Goal: Task Accomplishment & Management: Complete application form

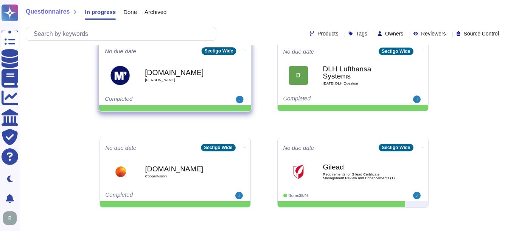
scroll to position [113, 0]
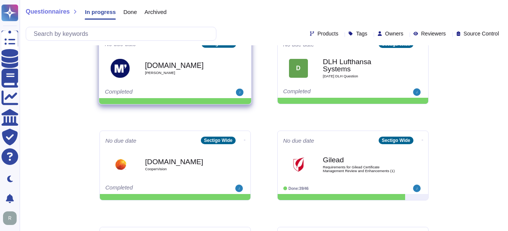
click at [167, 68] on b "[DOMAIN_NAME]" at bounding box center [183, 65] width 76 height 7
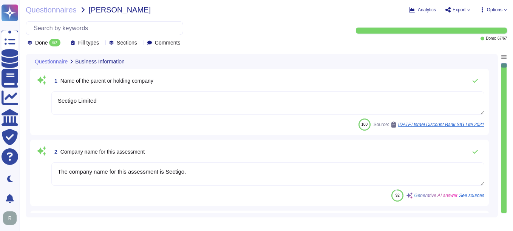
type textarea "Sectigo Limited"
type textarea "The company name for this assessment is Sectigo."
type textarea "The company has been in business for more than 25 years."
type textarea "The company currently has over 500 employees."
type textarea "No"
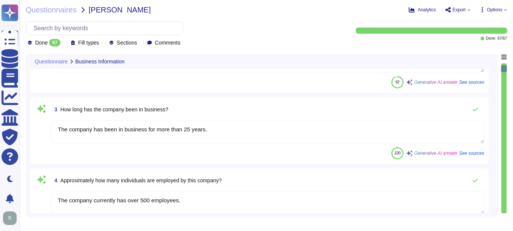
type textarea "Yes. Systems are located in [GEOGRAPHIC_DATA], [US_STATE] and [GEOGRAPHIC_DATA]…"
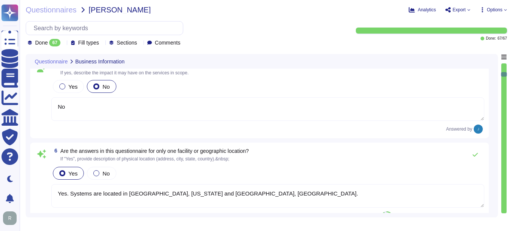
type textarea "Scoped Systems and Data are stored in the following locations: - [GEOGRAPHIC_DA…"
type textarea "The service being provided is a Software as a Service (SaaS)."
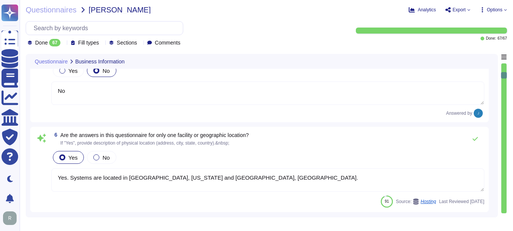
type textarea "Yes, we provide software applications as part of our service, which we develop …"
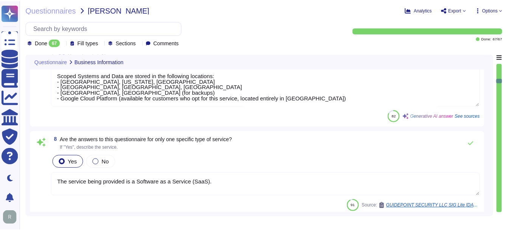
scroll to position [567, 0]
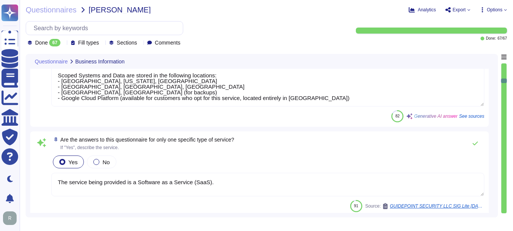
type textarea "The service hosting models provided are: 1. Software as a Service (SaaS) hosted…"
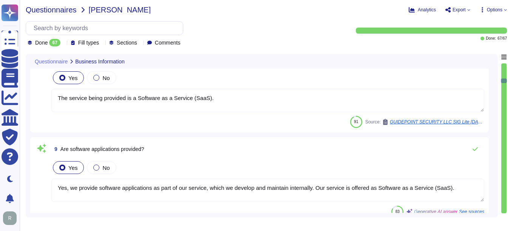
click at [61, 11] on span "Questionnaires" at bounding box center [51, 10] width 51 height 8
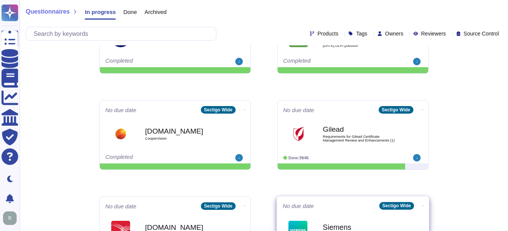
scroll to position [134, 0]
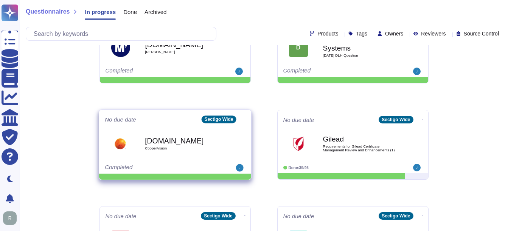
click at [163, 141] on b "[DOMAIN_NAME]" at bounding box center [183, 140] width 76 height 7
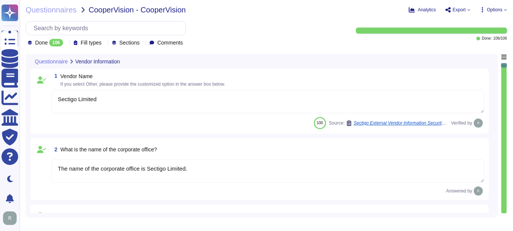
type textarea "Sectigo Limited"
type textarea "The name of the corporate office is Sectigo Limited."
type textarea "The corporate office physical address is [STREET_ADDRESS]."
type textarea "The backup sites are located in [GEOGRAPHIC_DATA], [US_STATE], and [GEOGRAPHIC_…"
type textarea "The company has been in business for more than 25 years."
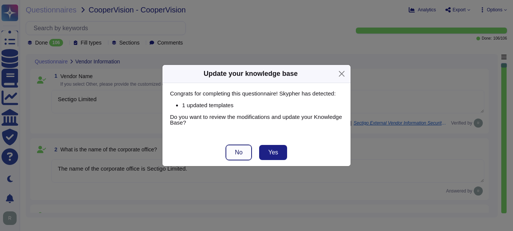
click at [234, 152] on button "No" at bounding box center [239, 152] width 26 height 15
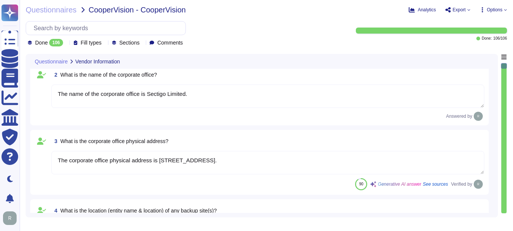
type textarea "The name of the product being provided is "Sectigo Certificate Manager.""
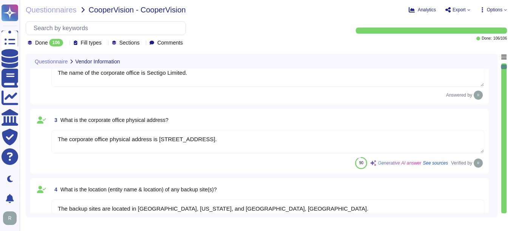
type textarea "Sectigo Certificate Manager. Digital certificates & CLM."
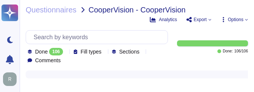
drag, startPoint x: 118, startPoint y: 23, endPoint x: 125, endPoint y: 21, distance: 7.1
click at [118, 23] on div "Questionnaires CooperVision - CooperVision Analytics Export Options Done 106 Fi…" at bounding box center [137, 46] width 235 height 92
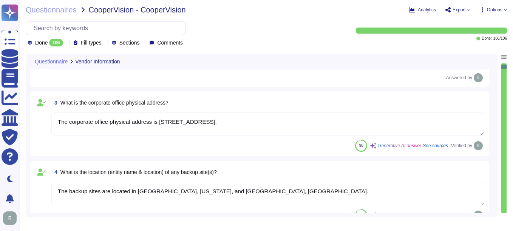
type textarea "The company has been in business for more than 25 years."
type textarea "The name of the product being provided is "Sectigo Certificate Manager.""
type textarea "Sectigo Certificate Manager. Digital certificates & CLM."
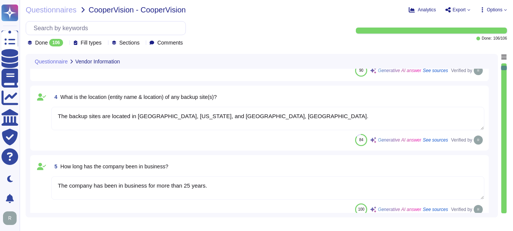
type textarea "Sectigo offers a comprehensive range of digital identity solutions and certific…"
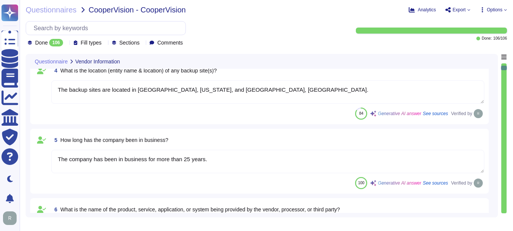
scroll to position [227, 0]
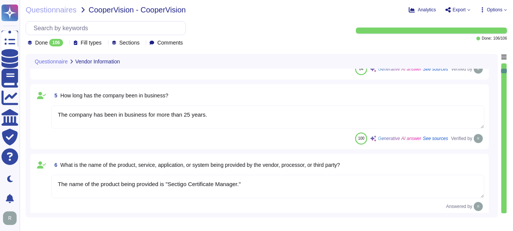
type textarea "The important publicly facing URLs in scope for the assessment include [DOMAIN_…"
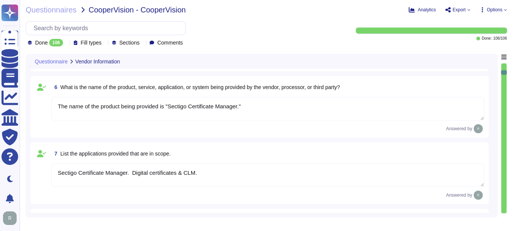
type textarea "[PERSON_NAME] - CCO"
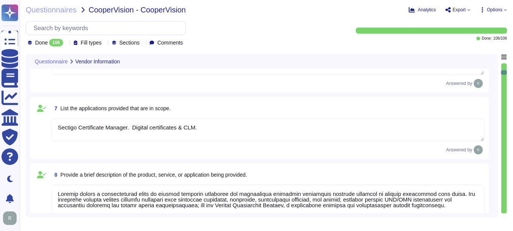
scroll to position [378, 0]
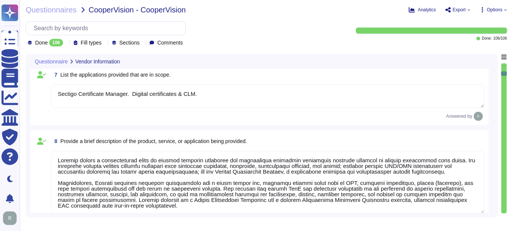
type textarea "Chief Compliance Officer."
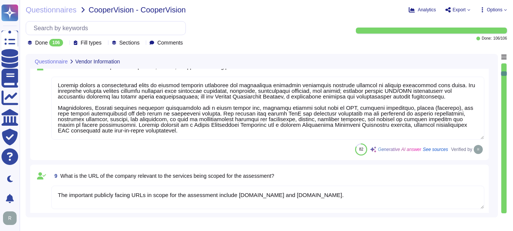
scroll to position [529, 0]
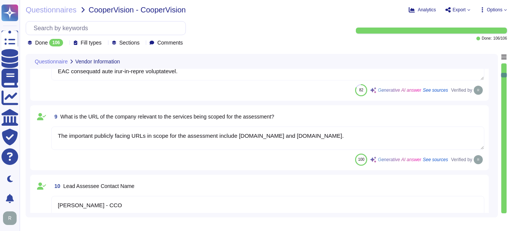
type textarea "[PERSON_NAME] - CCO"
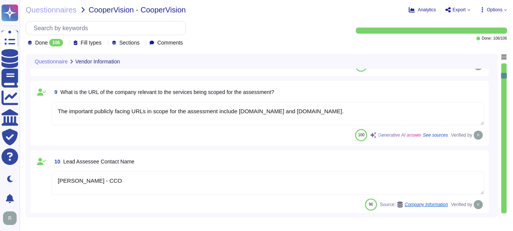
type textarea "Yes, our organization has adopted a comprehensive risk management program that …"
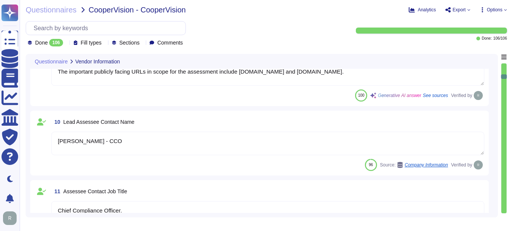
type textarea "The solution is hosted in two ways: 1. As a Software as a Service (SaaS) hosted…"
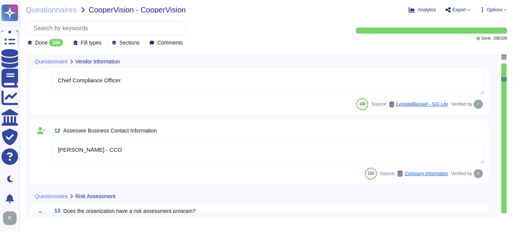
scroll to position [718, 0]
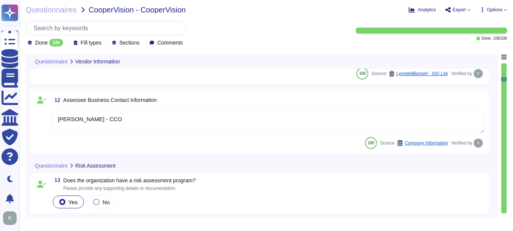
type textarea "- Software as a Service (SaaS) - Sectigo Certificate Manager - Applications for…"
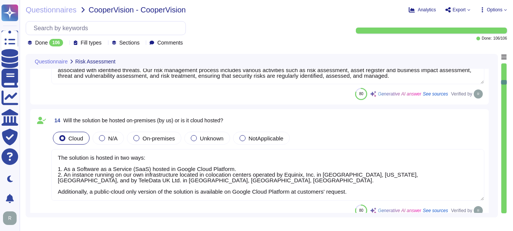
scroll to position [907, 0]
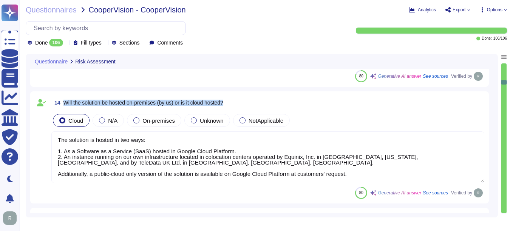
drag, startPoint x: 65, startPoint y: 102, endPoint x: 326, endPoint y: 182, distance: 272.9
click at [326, 182] on div "14 Will the solution be hosted on-premises (by us) or is it cloud hosted? Cloud…" at bounding box center [260, 147] width 450 height 103
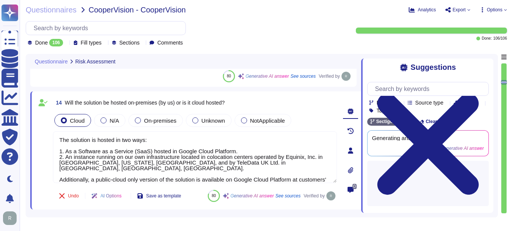
click at [124, 80] on div "80 Generative AI answer See sources Verified by" at bounding box center [201, 76] width 301 height 12
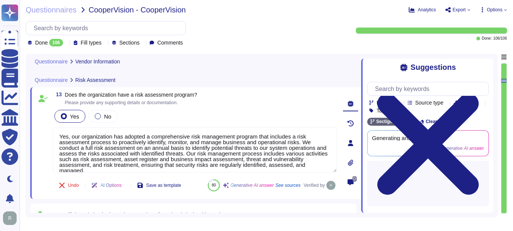
type textarea "[PERSON_NAME] - CCO"
type textarea "Chief Compliance Officer."
type textarea "[PERSON_NAME] - CCO"
click at [352, 194] on div "0" at bounding box center [350, 143] width 21 height 103
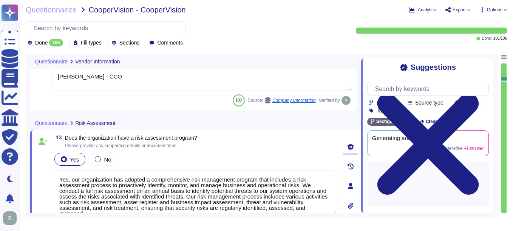
type textarea "The important publicly facing URLs in scope for the assessment include [DOMAIN_…"
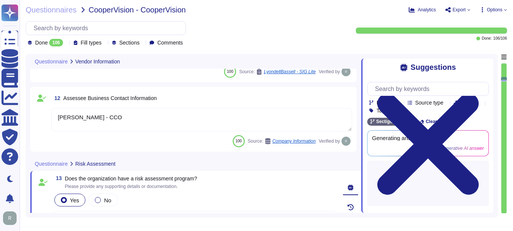
type textarea "- Software as a Service (SaaS) - Sectigo Certificate Manager - Applications for…"
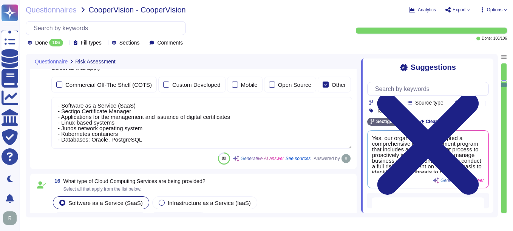
scroll to position [1127, 0]
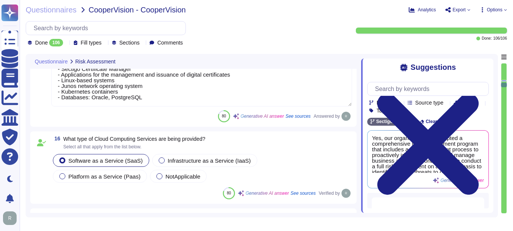
type textarea "We currently do not have an architecture diagram suitable for external sharing,…"
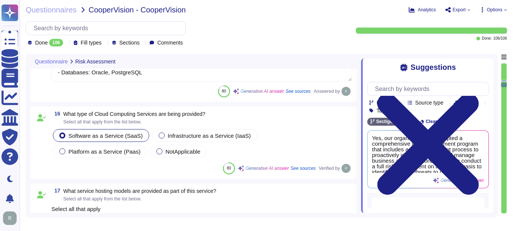
scroll to position [1203, 0]
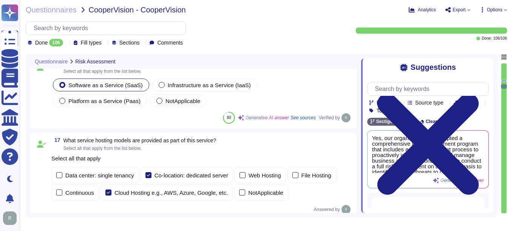
type textarea "Yes, our organization undergoes annual audits conducted by independent third-pa…"
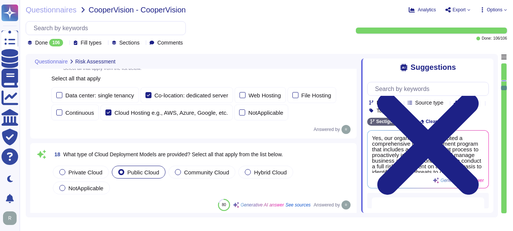
type textarea "Yes, our organization has appointed a data protection officer who is responsibl…"
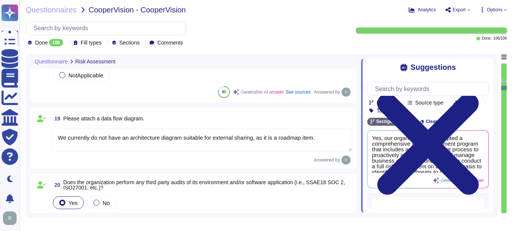
scroll to position [1392, 0]
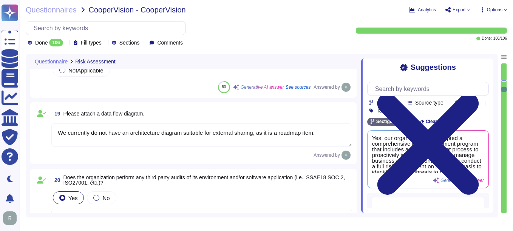
type textarea "Yes, there is an information security function responsible for security initiat…"
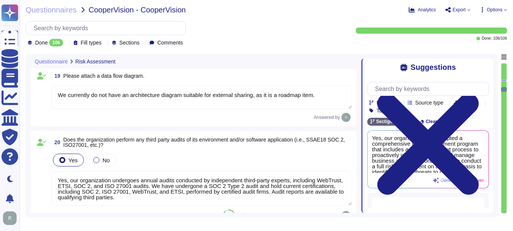
scroll to position [1, 0]
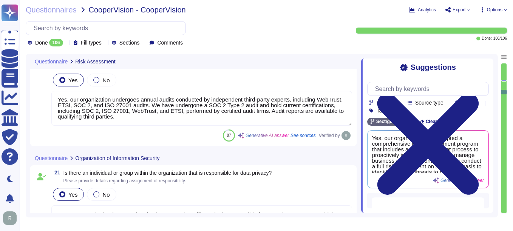
type textarea "Yes, the organization has defined and documented security roles and responsibil…"
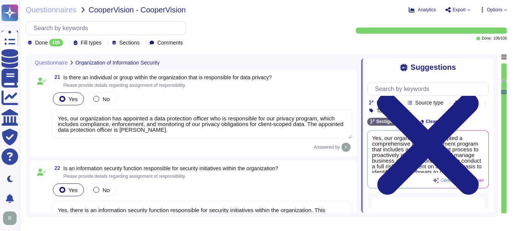
scroll to position [1619, 0]
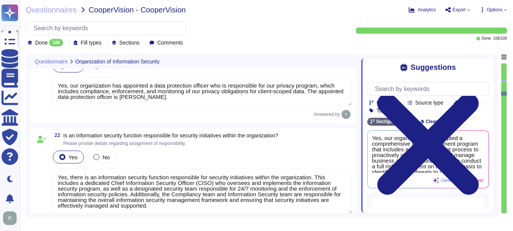
type textarea "Our organization maintains segregation of duties through a robust framework tha…"
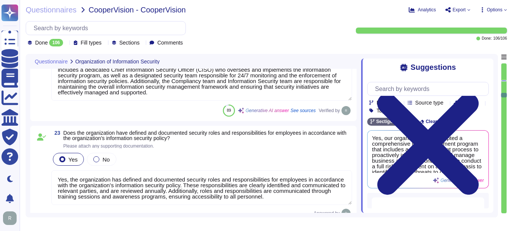
scroll to position [1, 0]
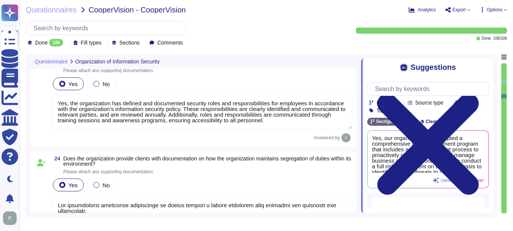
type textarea "Yes, the organization has established policies and procedures to limit access t…"
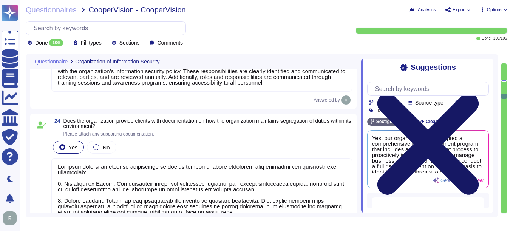
click at [486, 68] on icon at bounding box center [428, 144] width 122 height 163
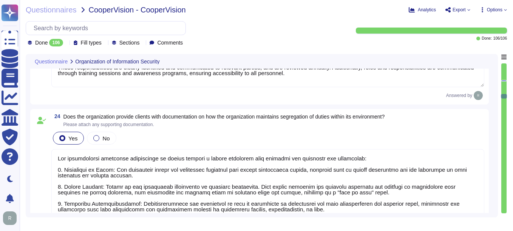
scroll to position [0, 0]
